Goal: Browse casually

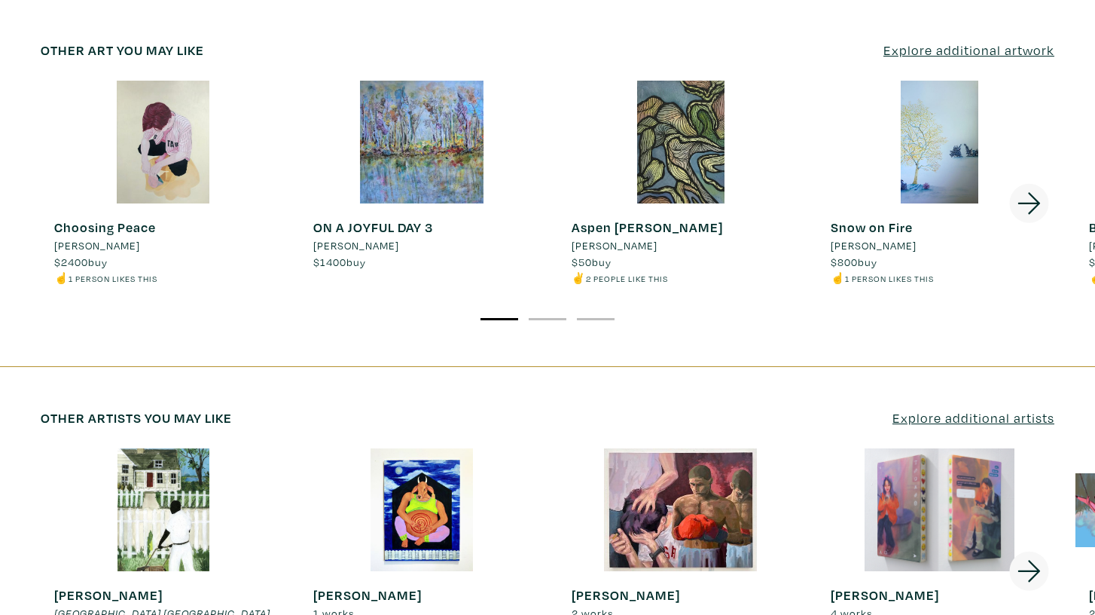
scroll to position [2403, 0]
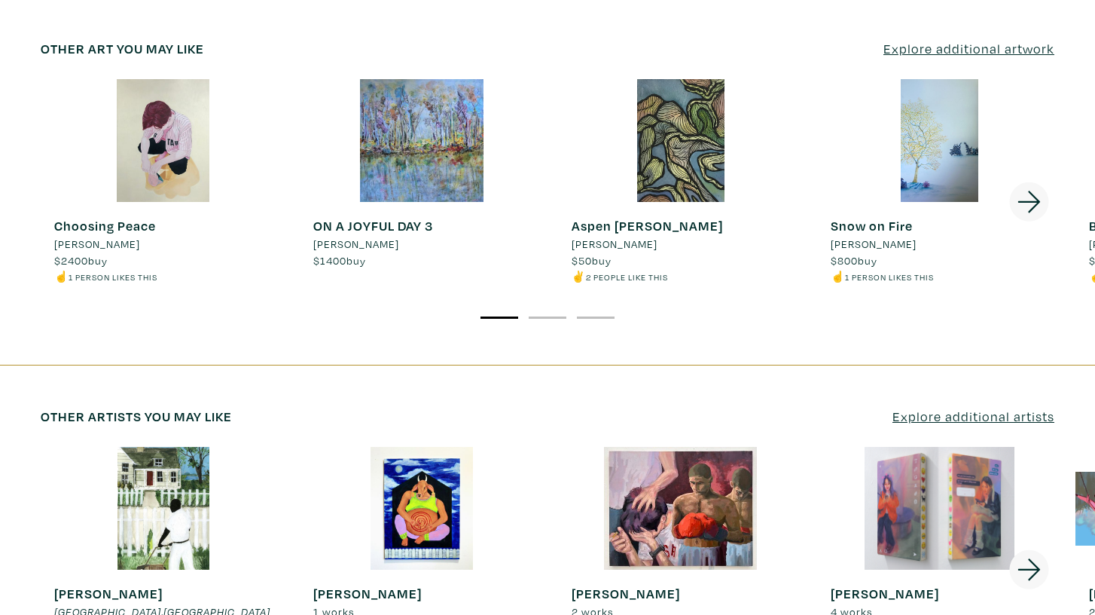
click at [178, 447] on div at bounding box center [164, 508] width 246 height 123
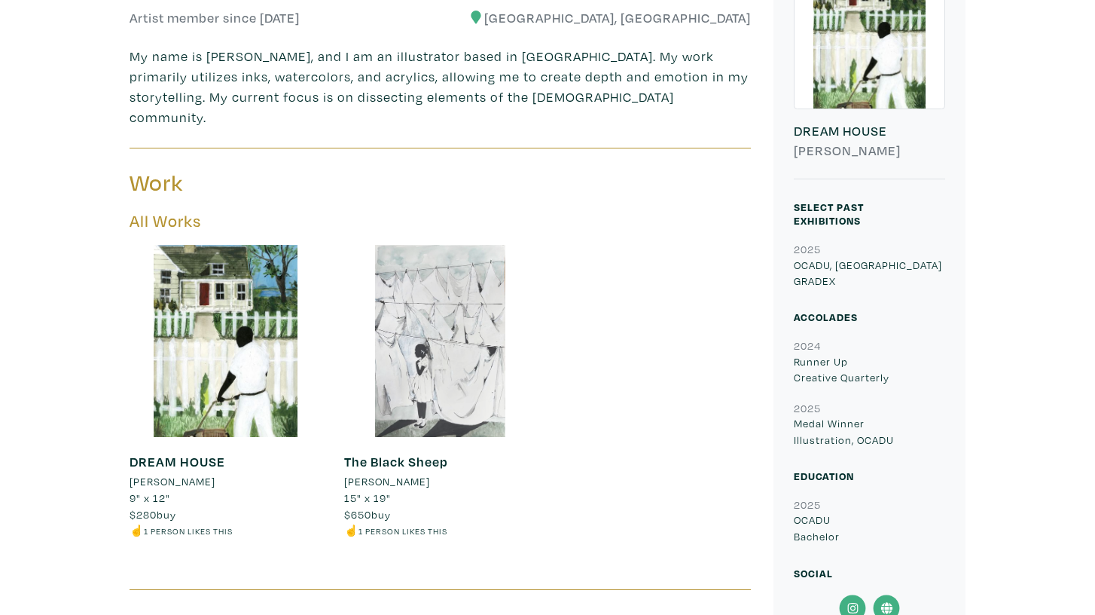
scroll to position [449, 0]
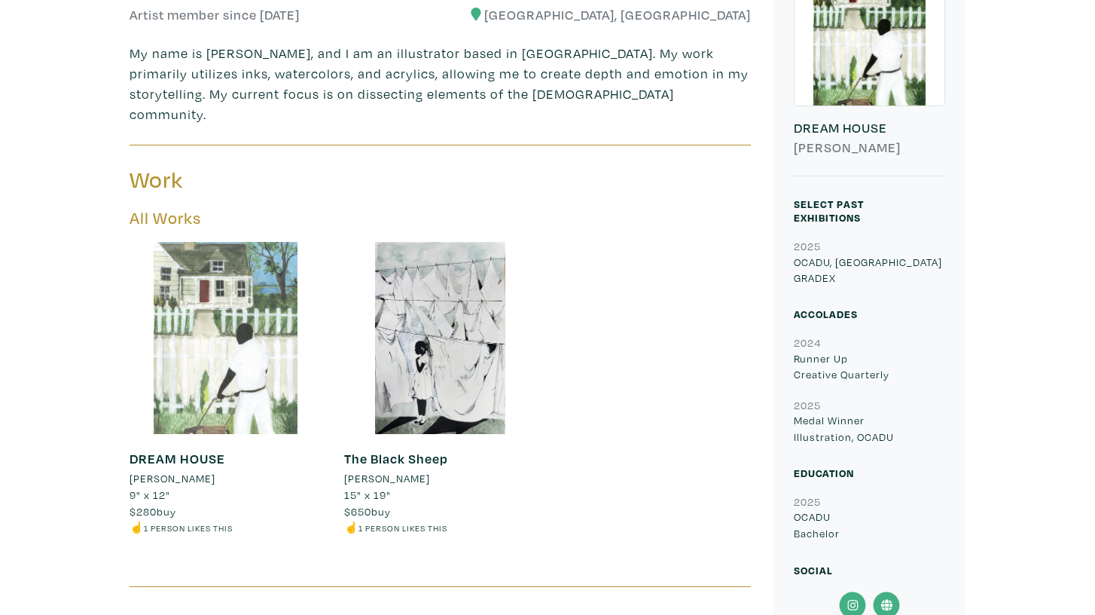
click at [227, 335] on div at bounding box center [226, 338] width 192 height 192
